Goal: Communication & Community: Answer question/provide support

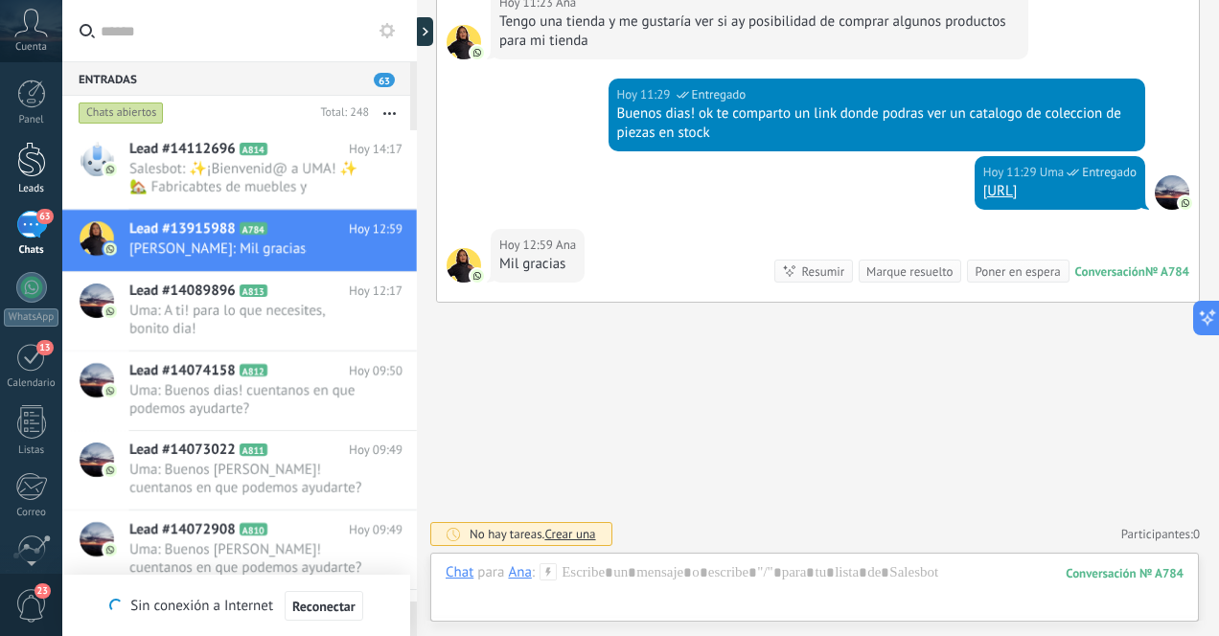
click at [43, 167] on div at bounding box center [31, 159] width 29 height 35
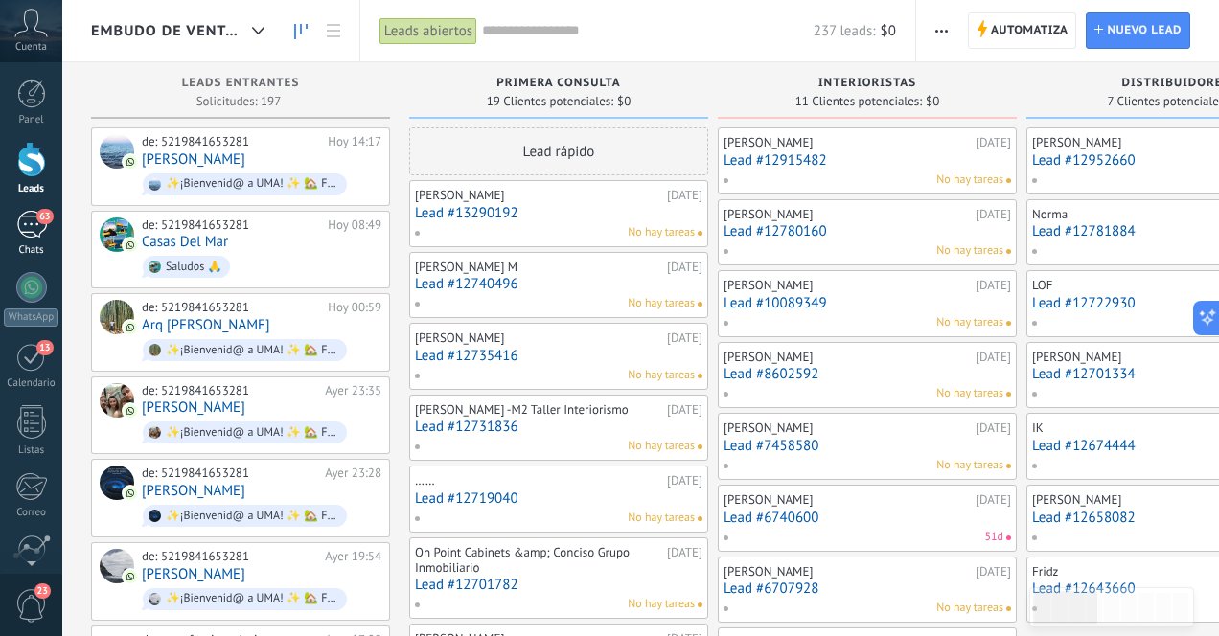
click at [30, 225] on div "63" at bounding box center [31, 225] width 31 height 28
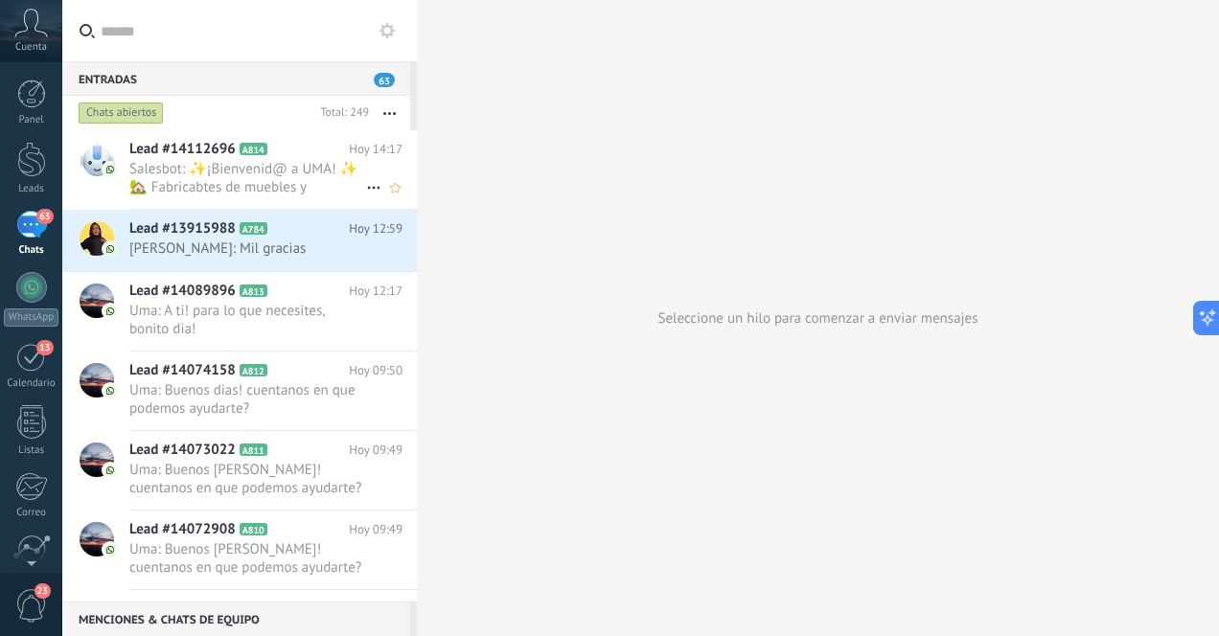
click at [235, 181] on span "Salesbot: ✨¡Bienvenid@ a UMA! ✨ 🏡 Fabricabtes de muebles y decoración artesanal…" at bounding box center [247, 178] width 237 height 36
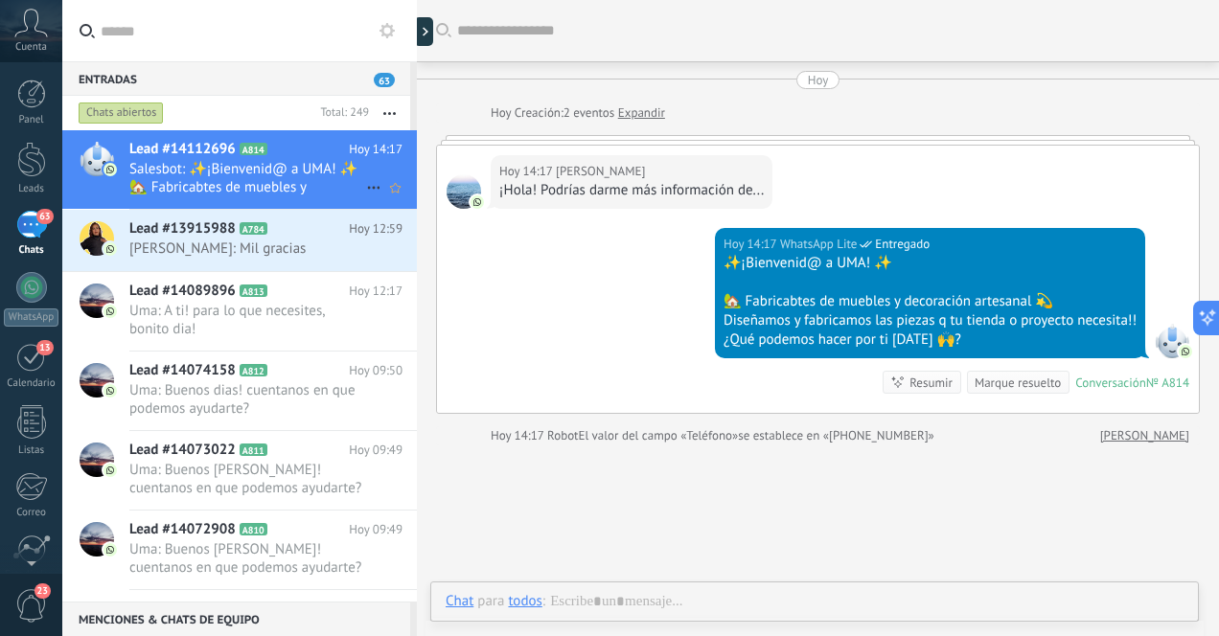
scroll to position [2, 0]
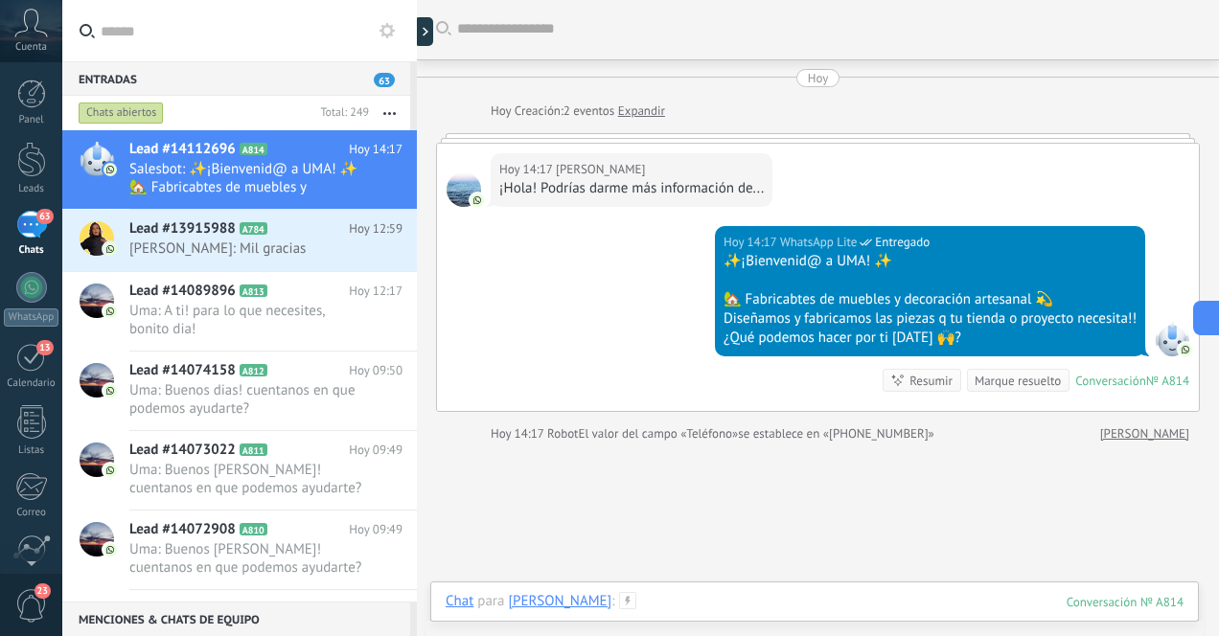
click at [667, 610] on div at bounding box center [815, 620] width 738 height 57
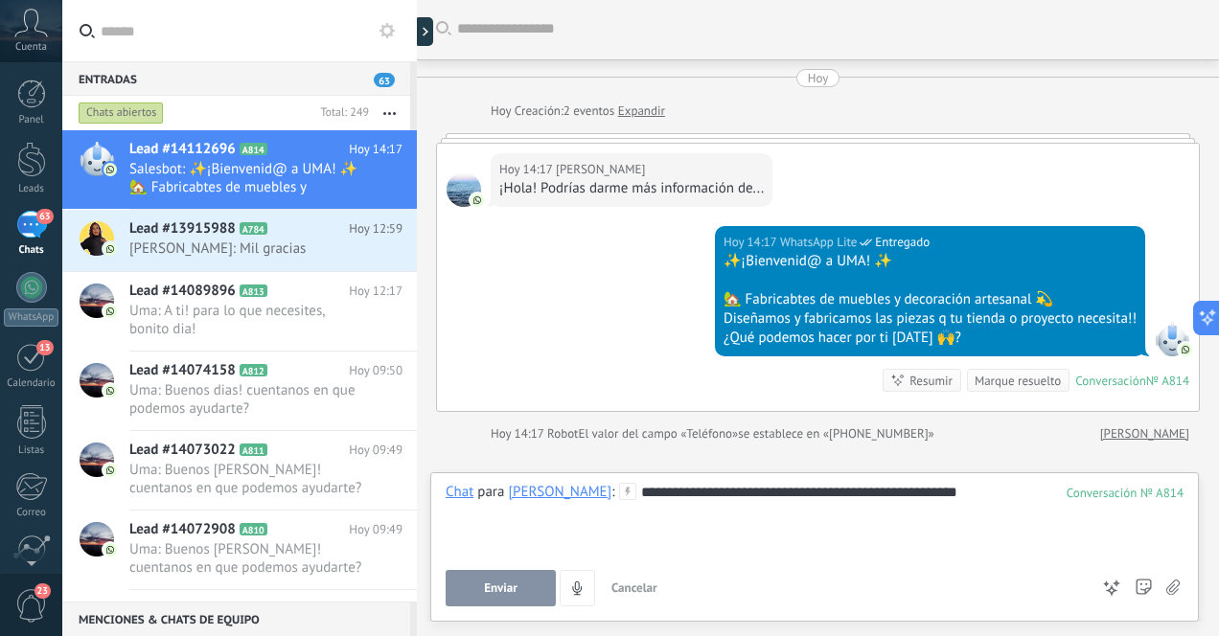
click at [502, 587] on span "Enviar" at bounding box center [501, 588] width 34 height 13
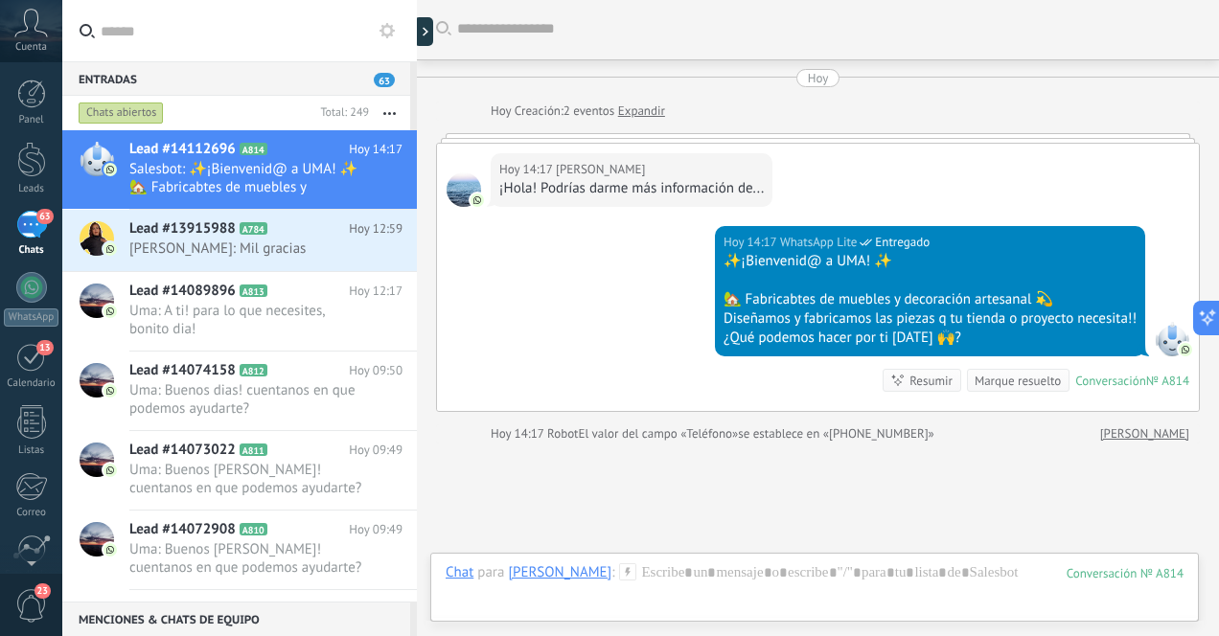
scroll to position [143, 0]
